Goal: Task Accomplishment & Management: Use online tool/utility

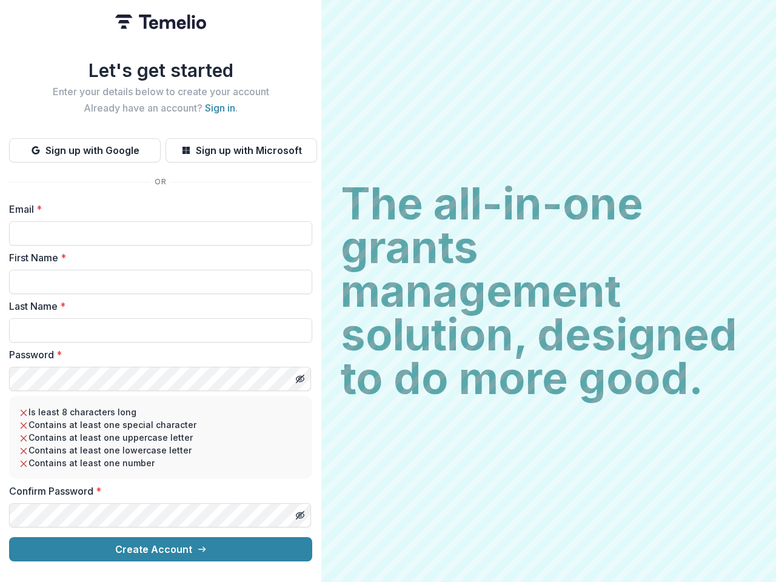
click at [388, 291] on h2 "The all-in-one grants management solution, designed to do more good." at bounding box center [549, 291] width 416 height 218
click at [85, 146] on button "Sign up with Google" at bounding box center [85, 150] width 152 height 24
click at [241, 146] on button "Sign up with Microsoft" at bounding box center [242, 150] width 152 height 24
click at [300, 375] on line "Toggle password visibility" at bounding box center [300, 378] width 7 height 7
click at [300, 512] on line "Toggle password visibility" at bounding box center [300, 515] width 7 height 7
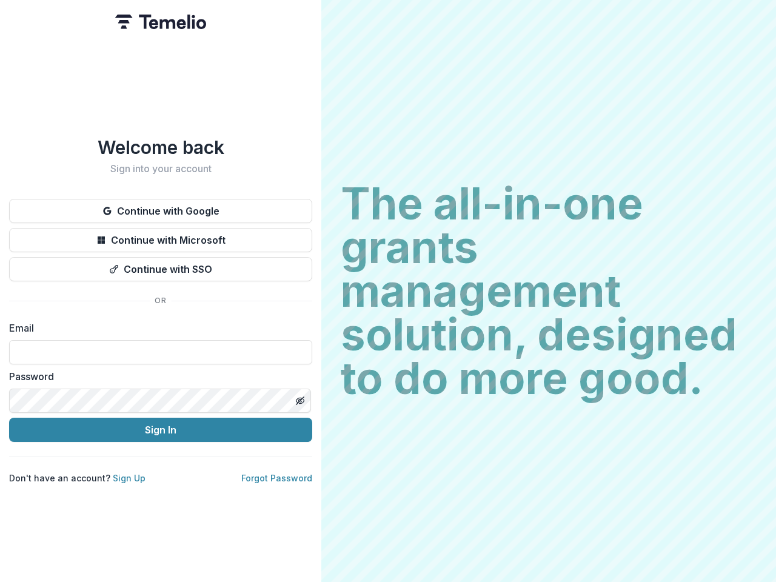
click at [388, 291] on h2 "The all-in-one grants management solution, designed to do more good." at bounding box center [549, 291] width 416 height 218
click at [161, 206] on button "Continue with Google" at bounding box center [160, 211] width 303 height 24
click at [161, 235] on button "Continue with Microsoft" at bounding box center [160, 240] width 303 height 24
click at [161, 264] on button "Continue with SSO" at bounding box center [160, 269] width 303 height 24
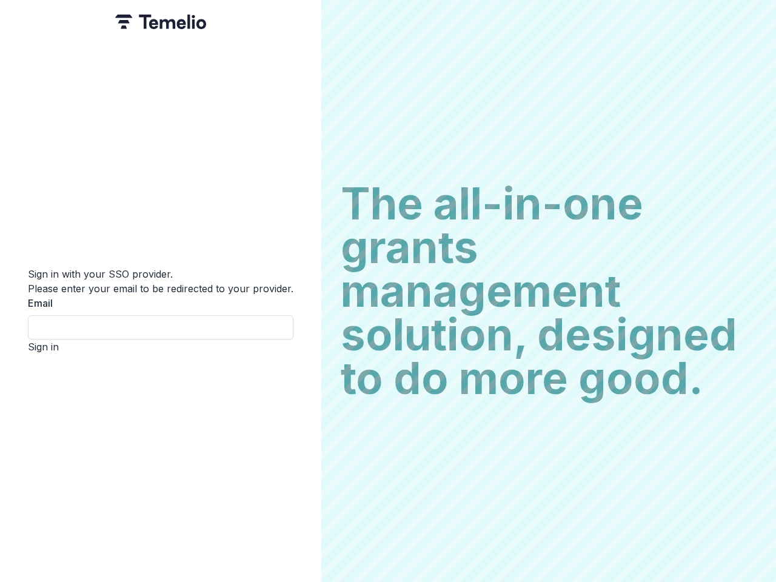
click at [300, 396] on div "Sign in with your SSO provider. Please enter your email to be redirected to you…" at bounding box center [160, 291] width 321 height 582
